Goal: Transaction & Acquisition: Purchase product/service

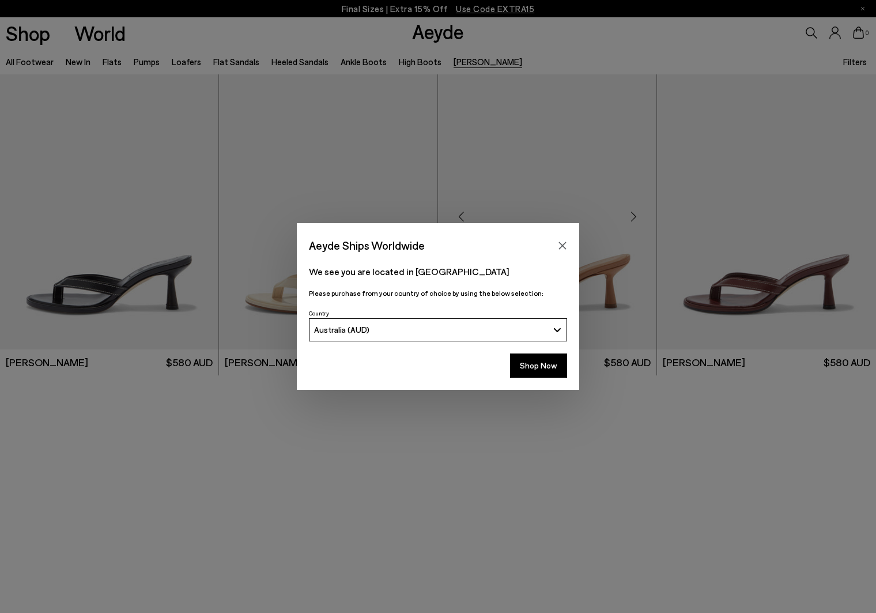
click at [566, 239] on button "Close" at bounding box center [562, 245] width 17 height 17
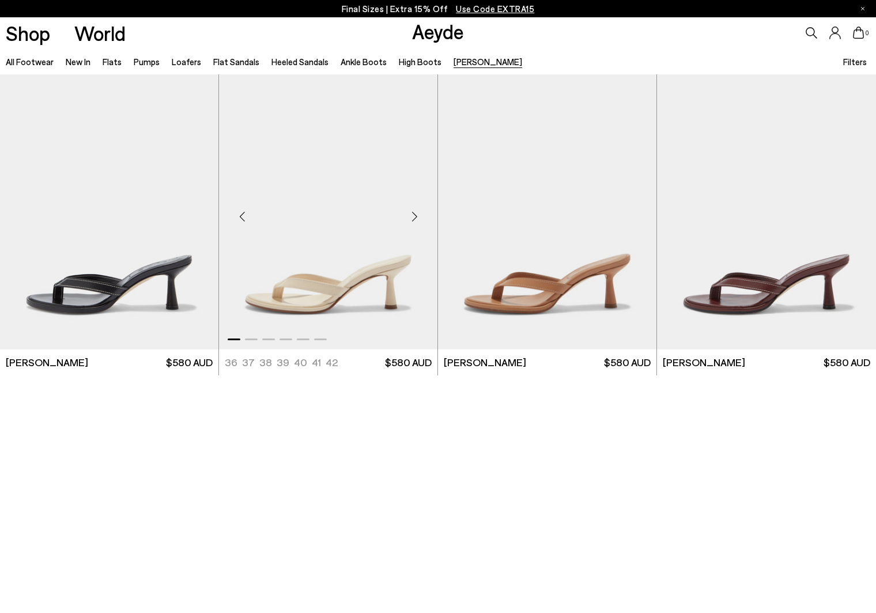
click at [356, 228] on img "1 / 6" at bounding box center [328, 211] width 218 height 274
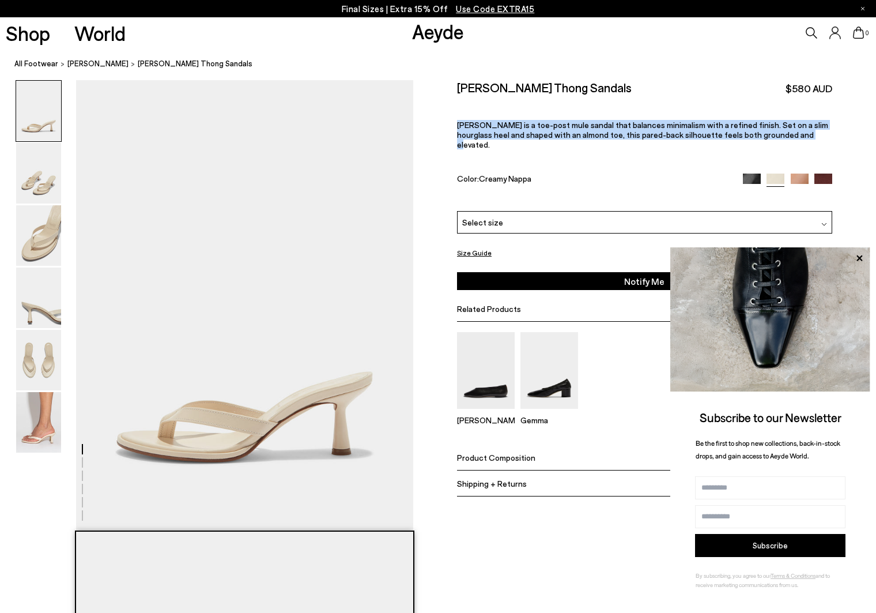
drag, startPoint x: 725, startPoint y: 124, endPoint x: 457, endPoint y: 118, distance: 268.1
click at [457, 118] on div "Size Guide Shoes Belt Our shoes come in European sizing. The easiest way to mea…" at bounding box center [644, 297] width 463 height 435
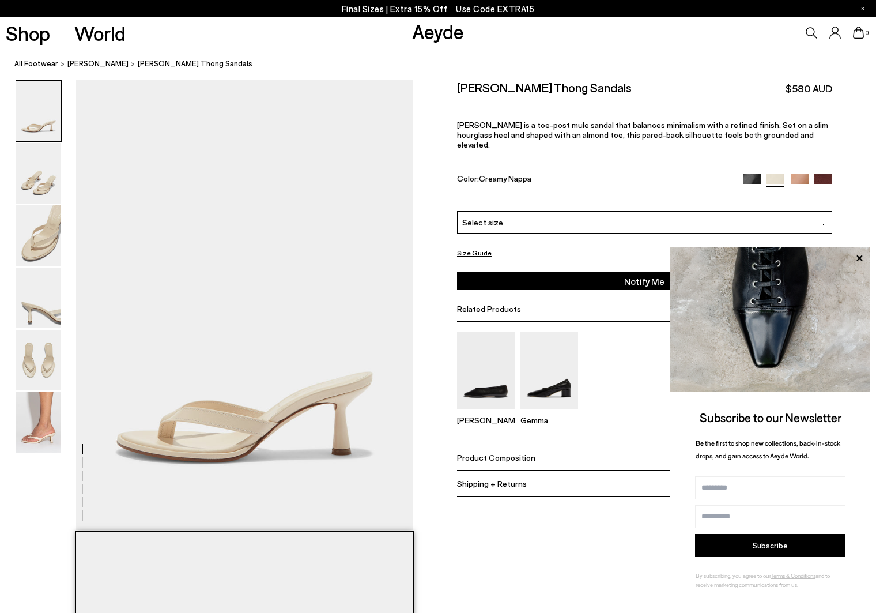
drag, startPoint x: 625, startPoint y: 94, endPoint x: 525, endPoint y: 91, distance: 100.9
click at [625, 94] on div "Daphne Leather Thong Sandals $580 AUD" at bounding box center [644, 88] width 375 height 16
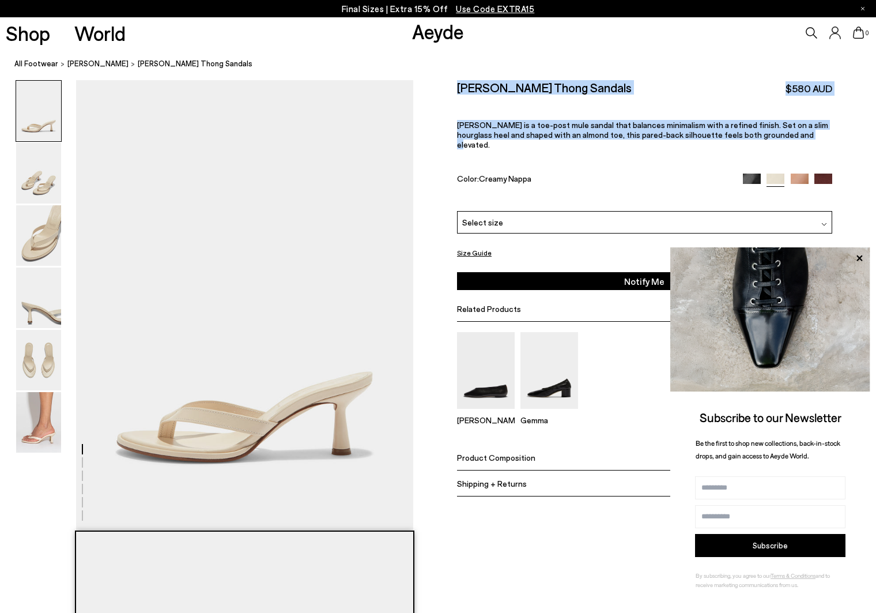
drag, startPoint x: 456, startPoint y: 88, endPoint x: 775, endPoint y: 126, distance: 321.5
click at [775, 126] on div "Size Guide Shoes Belt Our shoes come in European sizing. The easiest way to mea…" at bounding box center [644, 297] width 463 height 435
copy div "Daphne Leather Thong Sandals $580 AUD Daphne is a toe-post mule sandal that bal…"
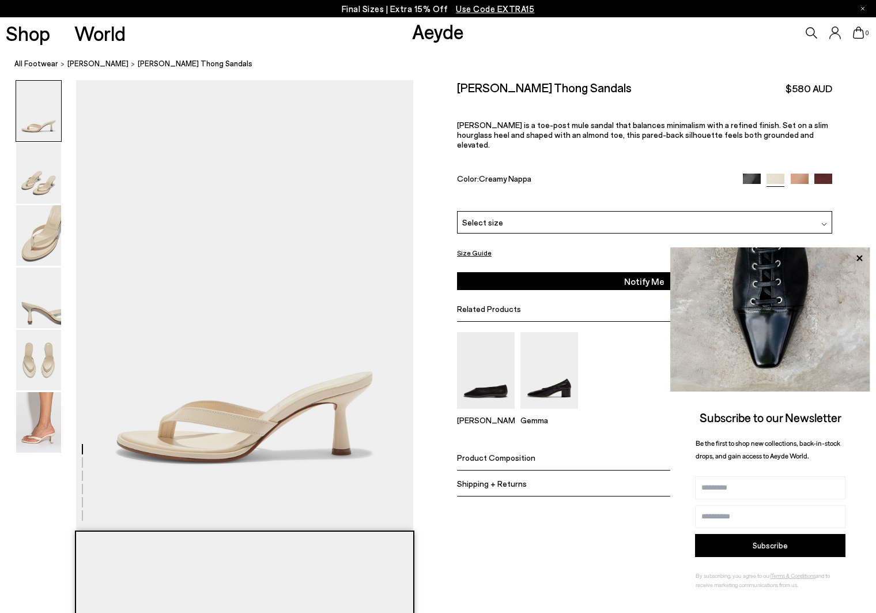
click at [832, 246] on div "Size Guide" at bounding box center [644, 253] width 375 height 14
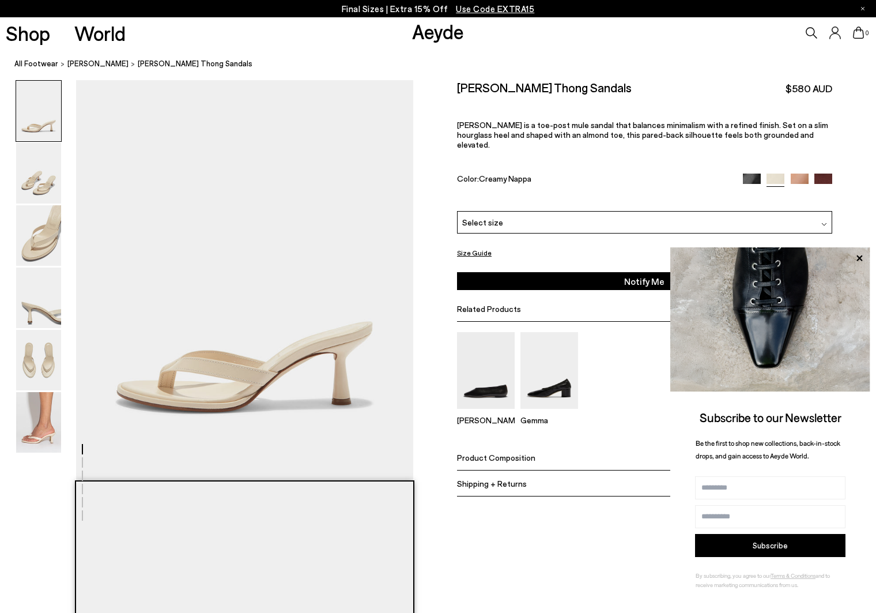
scroll to position [67, 0]
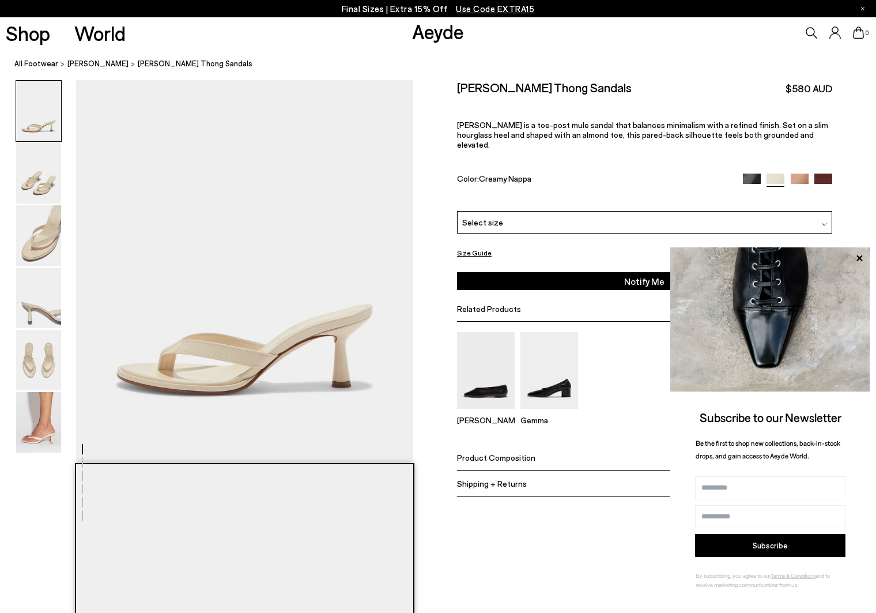
click at [507, 453] on span "Product Composition" at bounding box center [496, 458] width 78 height 10
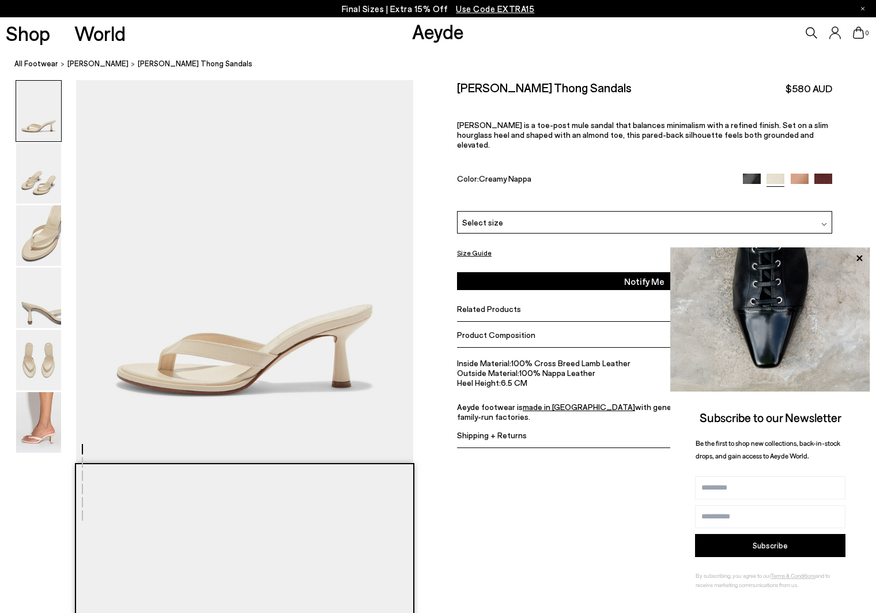
click at [542, 378] on li "Heel Height: 6.5 CM" at bounding box center [644, 383] width 375 height 10
drag, startPoint x: 533, startPoint y: 338, endPoint x: 457, endPoint y: 320, distance: 78.6
click at [457, 320] on div "Size Guide Shoes Belt Our shoes come in European sizing. The easiest way to mea…" at bounding box center [644, 273] width 463 height 386
copy ul "Inside Material: 100% Cross Breed Lamb Leather Outside Material: 100% Nappa Lea…"
click at [520, 368] on li "Outside Material: 100% Nappa Leather" at bounding box center [644, 373] width 375 height 10
